Goal: Entertainment & Leisure: Consume media (video, audio)

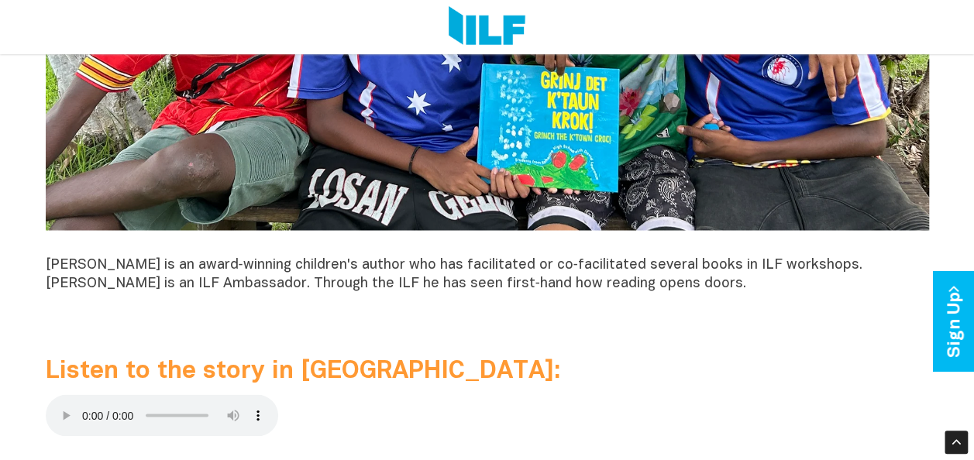
scroll to position [1394, 0]
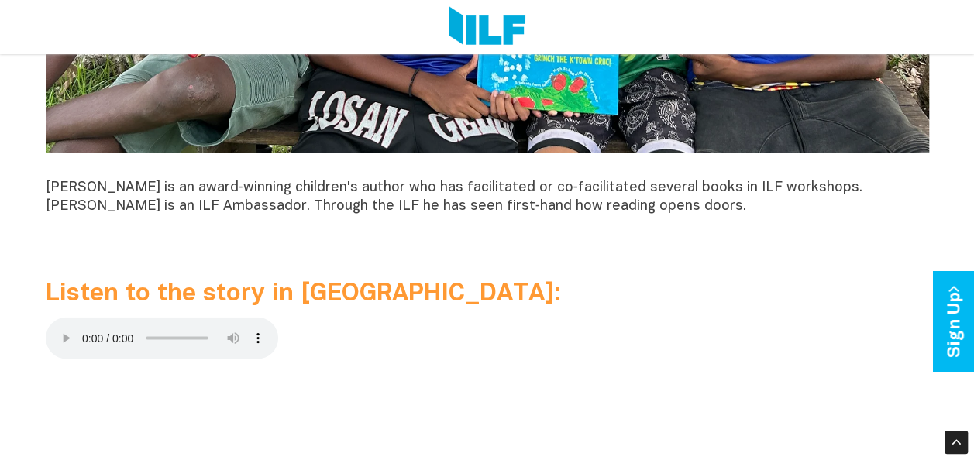
click at [172, 301] on span "Listen to the story in [GEOGRAPHIC_DATA]:" at bounding box center [303, 293] width 514 height 22
click at [394, 332] on p at bounding box center [487, 341] width 883 height 48
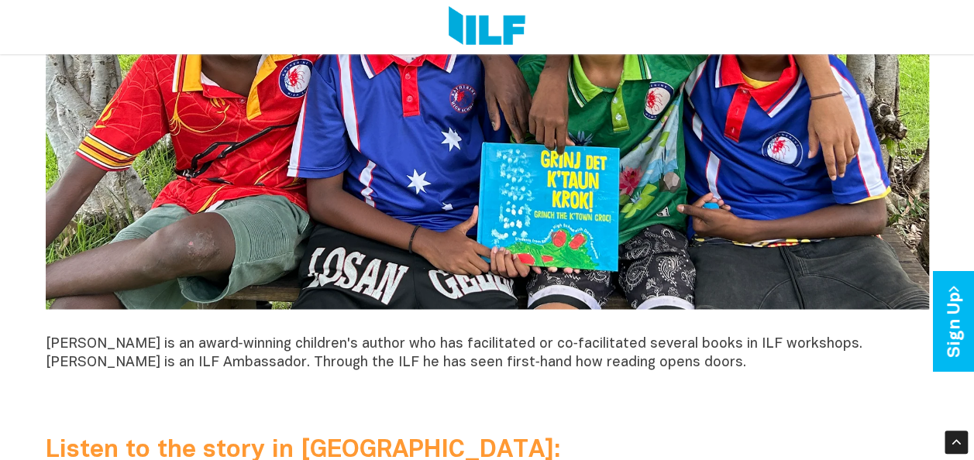
scroll to position [1393, 0]
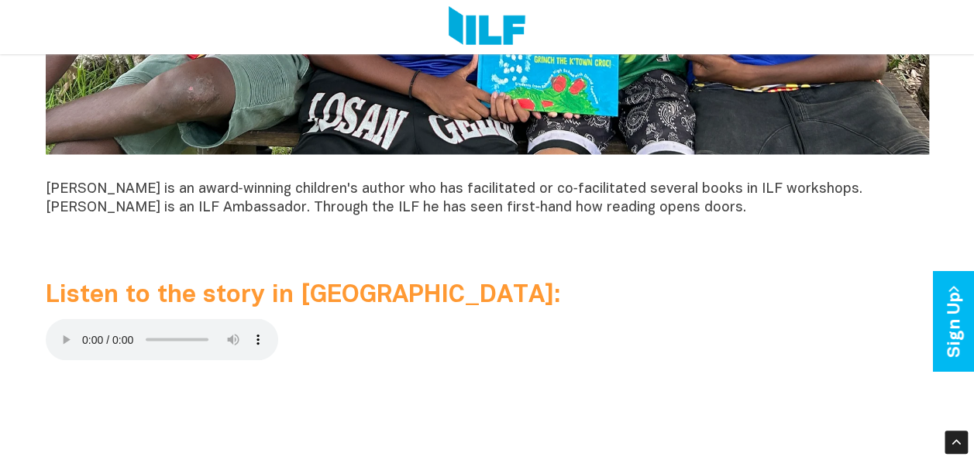
click at [246, 298] on span "Listen to the story in [GEOGRAPHIC_DATA]:" at bounding box center [303, 295] width 514 height 22
drag, startPoint x: 246, startPoint y: 298, endPoint x: 143, endPoint y: 300, distance: 103.0
click at [143, 300] on span "Listen to the story in [GEOGRAPHIC_DATA]:" at bounding box center [303, 295] width 514 height 22
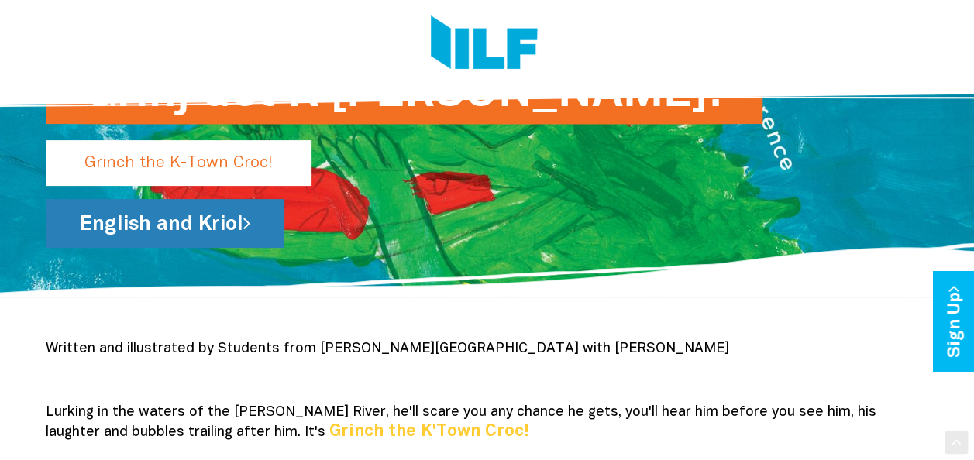
scroll to position [76, 0]
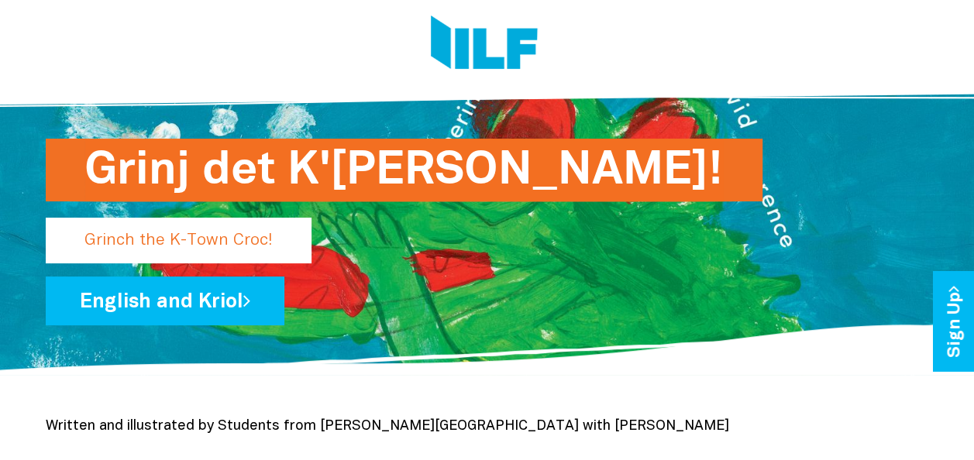
drag, startPoint x: 87, startPoint y: 166, endPoint x: 531, endPoint y: 163, distance: 443.9
click at [511, 153] on h1 "Grinj det K'[PERSON_NAME]!" at bounding box center [403, 170] width 639 height 63
drag, startPoint x: 559, startPoint y: 167, endPoint x: 115, endPoint y: 161, distance: 444.7
click at [108, 161] on h1 "Grinj det K'[PERSON_NAME]!" at bounding box center [403, 170] width 639 height 63
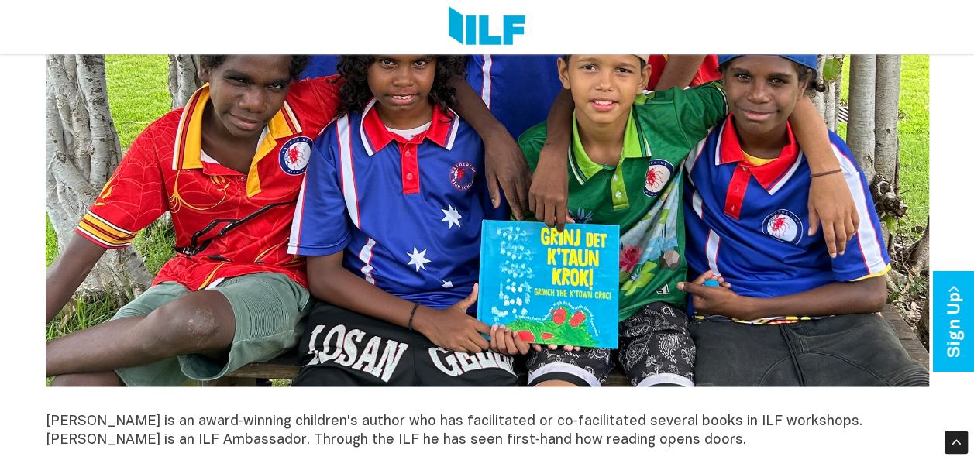
scroll to position [1548, 0]
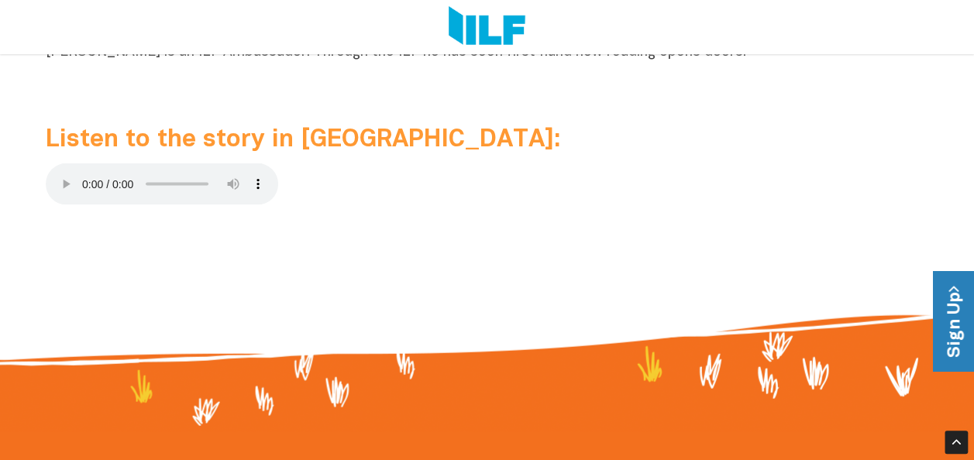
click at [964, 339] on link "Sign Up" at bounding box center [955, 322] width 44 height 100
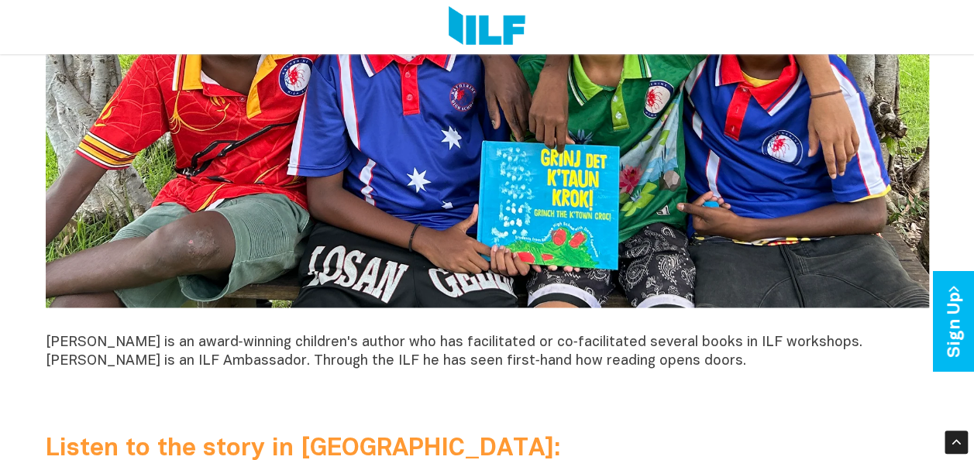
scroll to position [1549, 0]
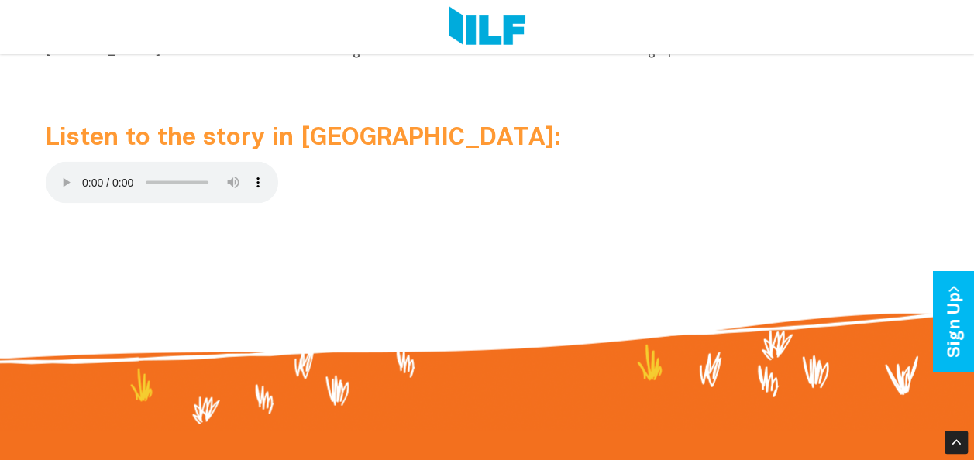
click at [369, 184] on p at bounding box center [487, 186] width 883 height 48
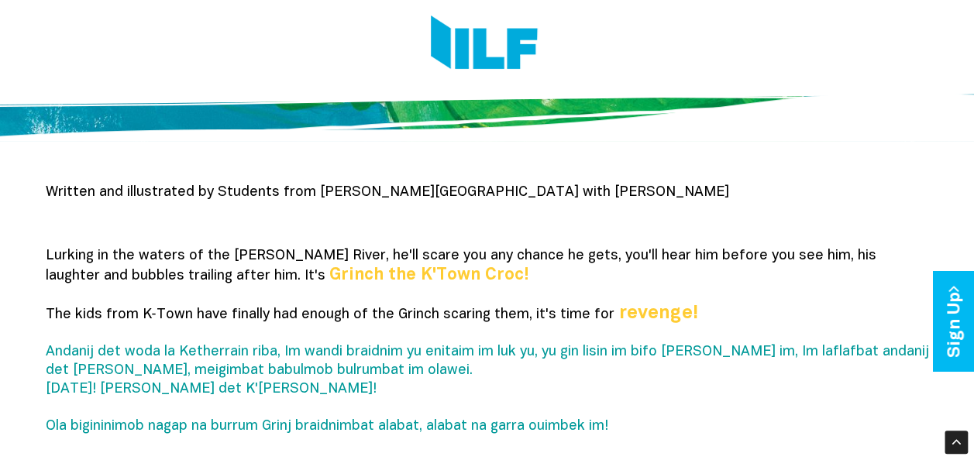
scroll to position [0, 0]
